Goal: Task Accomplishment & Management: Manage account settings

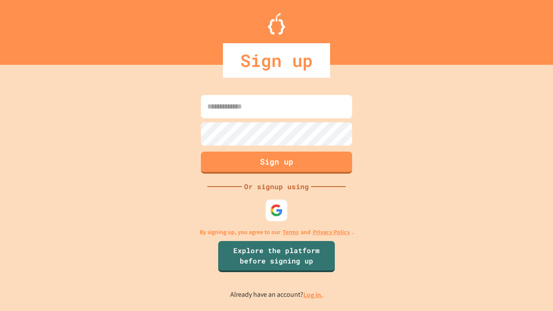
click at [314, 295] on link "Log in." at bounding box center [313, 294] width 20 height 9
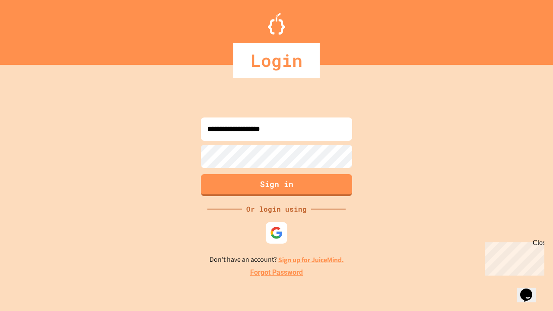
type input "**********"
